Goal: Check status: Check status

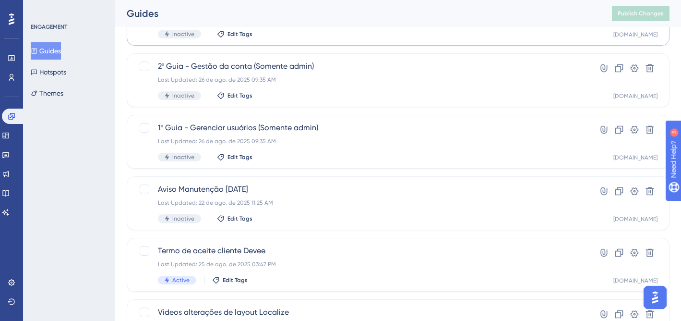
scroll to position [156, 0]
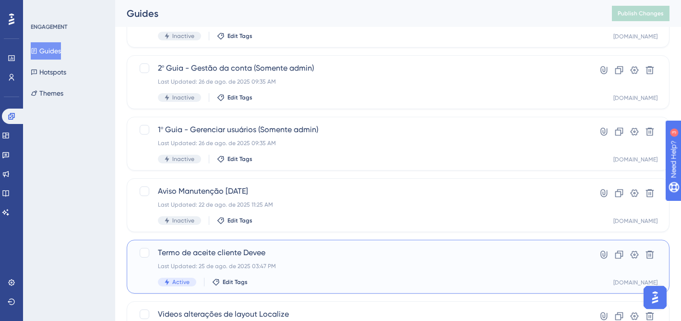
click at [338, 253] on span "Termo de aceite cliente Devee" at bounding box center [360, 253] width 404 height 12
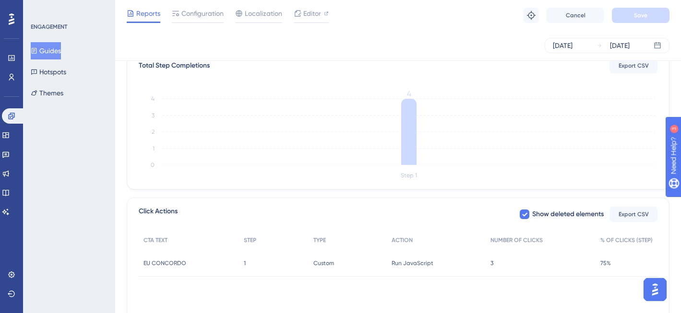
scroll to position [295, 0]
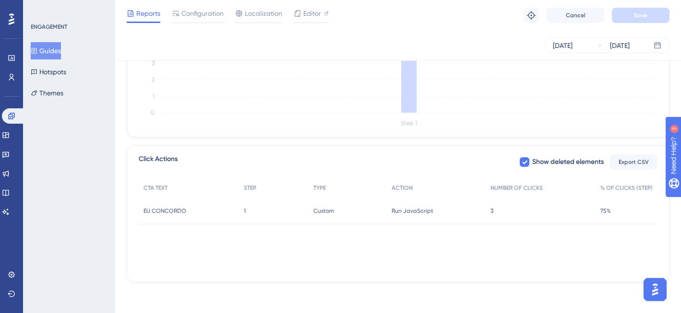
click at [361, 210] on div "Custom Custom" at bounding box center [348, 211] width 78 height 27
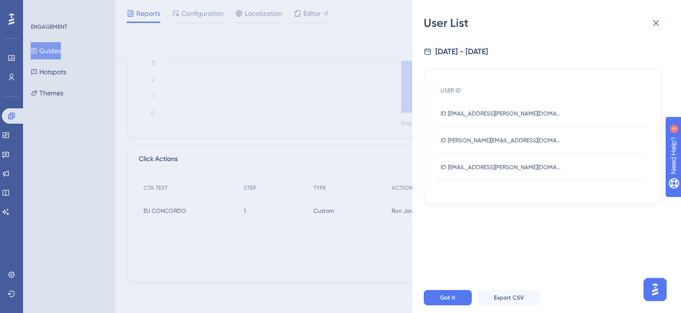
click at [349, 79] on div "User List [DATE] - [DATE] USER ID ID [EMAIL_ADDRESS][PERSON_NAME][DOMAIN_NAME] …" at bounding box center [340, 156] width 681 height 313
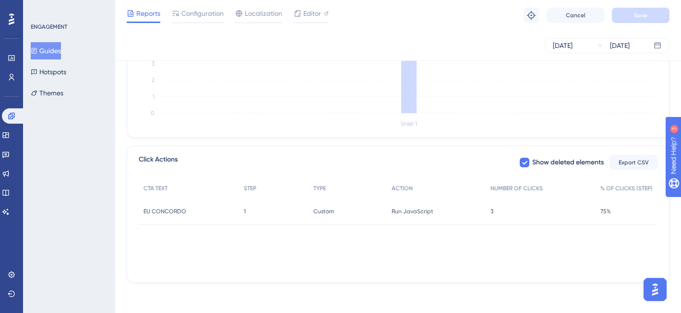
scroll to position [202, 0]
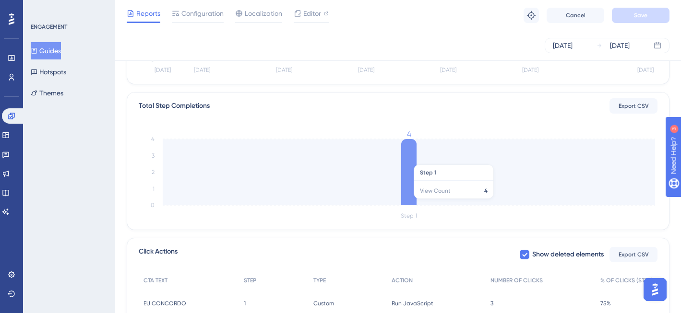
click at [409, 158] on icon at bounding box center [408, 172] width 15 height 66
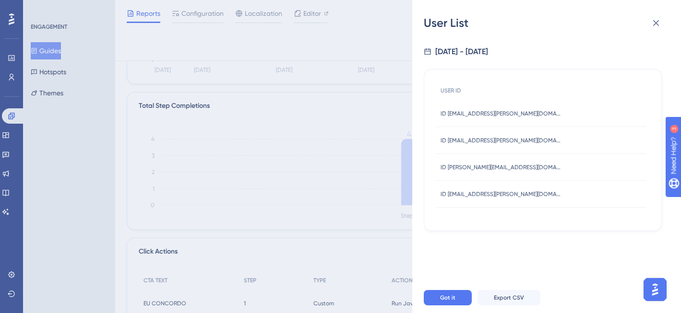
click at [351, 152] on div "User List [DATE] - [DATE] USER ID ID [EMAIL_ADDRESS][PERSON_NAME][DOMAIN_NAME] …" at bounding box center [340, 156] width 681 height 313
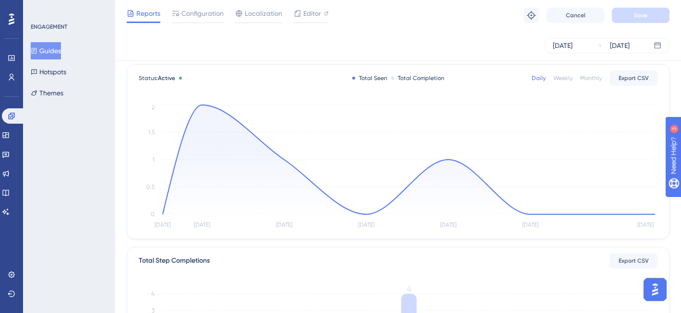
scroll to position [0, 0]
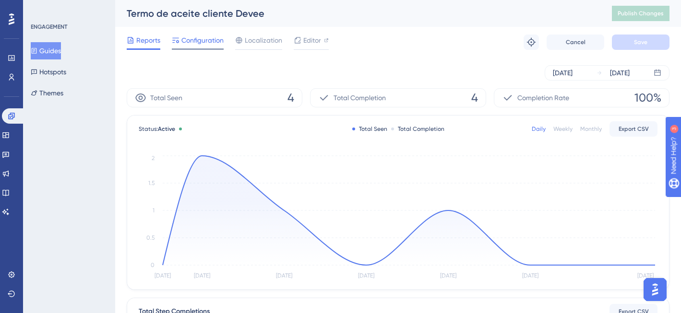
click at [201, 49] on div at bounding box center [198, 48] width 52 height 1
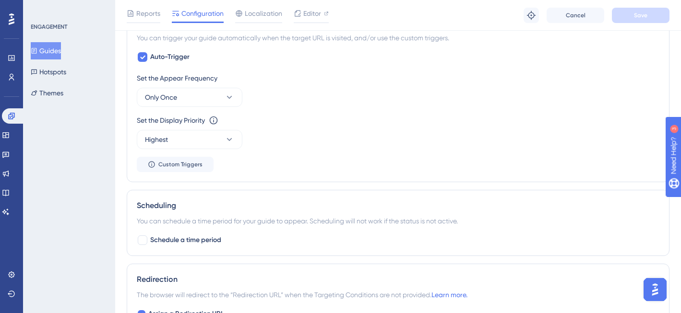
scroll to position [687, 0]
